Goal: Task Accomplishment & Management: Manage account settings

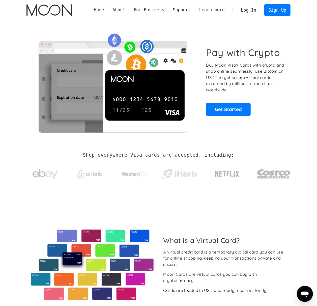
click at [251, 9] on link "Log In" at bounding box center [249, 10] width 24 height 11
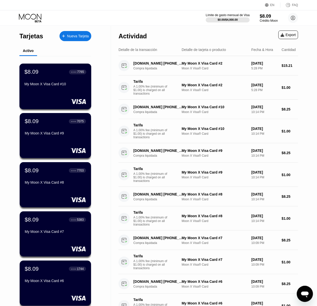
click at [60, 78] on div "$8.09 ● ● ● ● 7765 My Moon X Visa Card #10" at bounding box center [55, 78] width 62 height 19
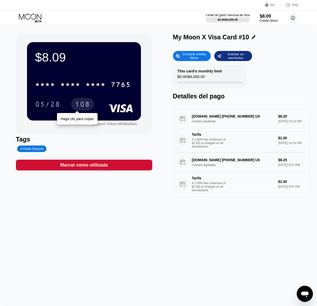
click at [81, 101] on div "108" at bounding box center [82, 104] width 23 height 13
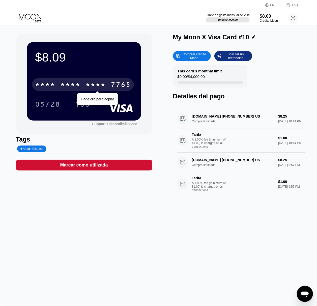
click at [80, 84] on div "* * * *" at bounding box center [70, 85] width 20 height 8
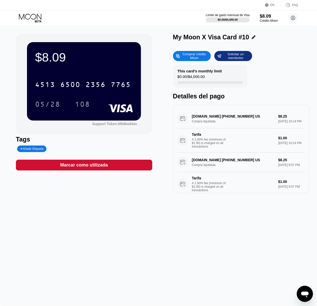
click at [104, 86] on div "2356" at bounding box center [95, 85] width 20 height 8
